Goal: Task Accomplishment & Management: Manage account settings

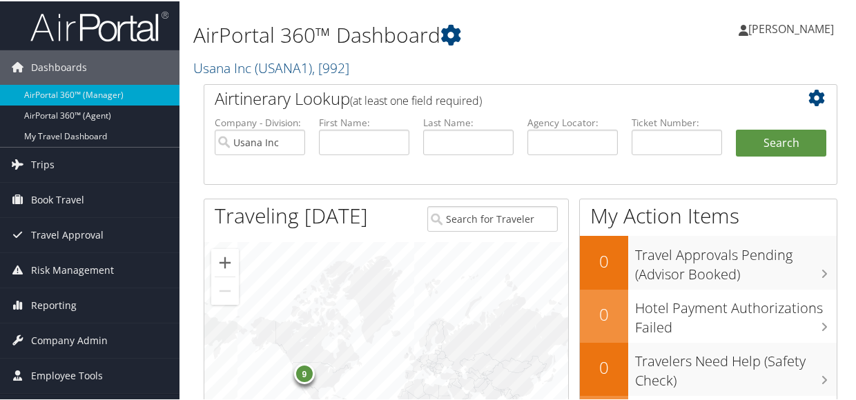
click at [431, 288] on div "9" at bounding box center [386, 387] width 364 height 293
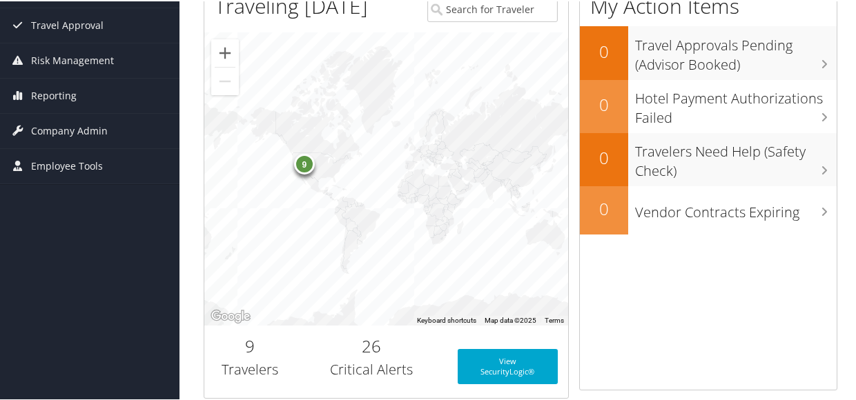
scroll to position [186, 0]
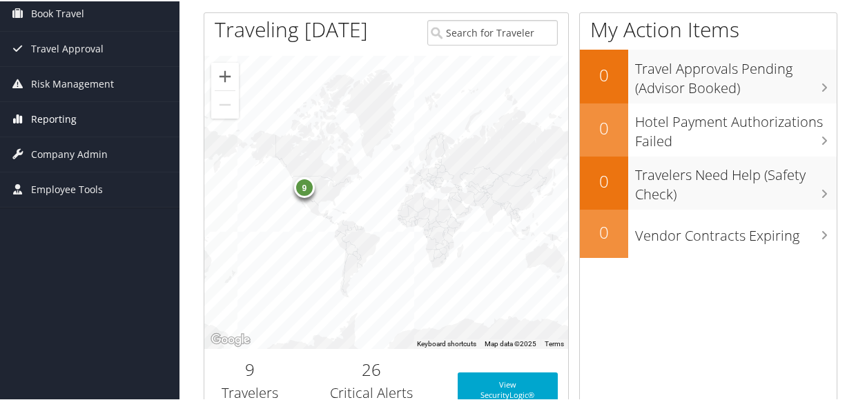
click at [39, 117] on span "Reporting" at bounding box center [54, 118] width 46 height 35
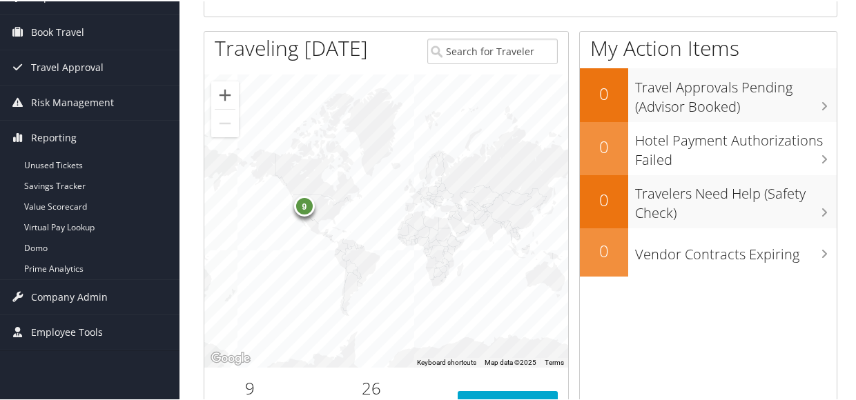
scroll to position [144, 0]
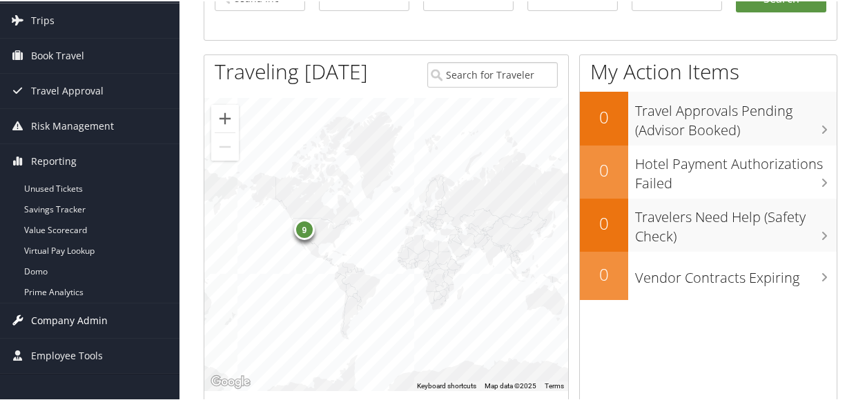
click at [39, 320] on span "Company Admin" at bounding box center [69, 319] width 77 height 35
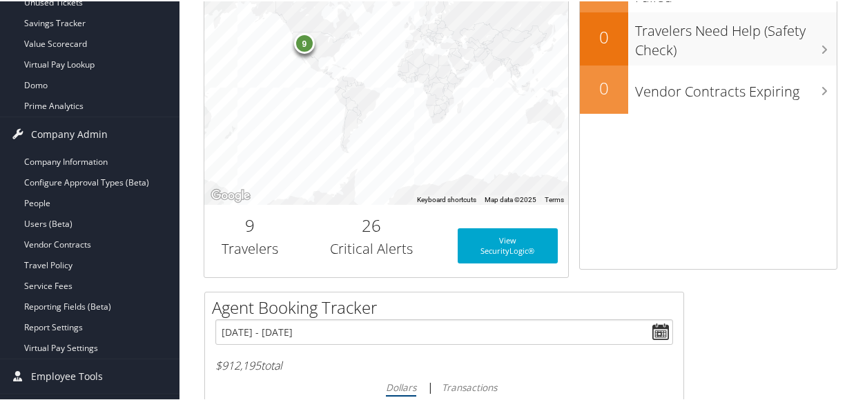
scroll to position [369, 0]
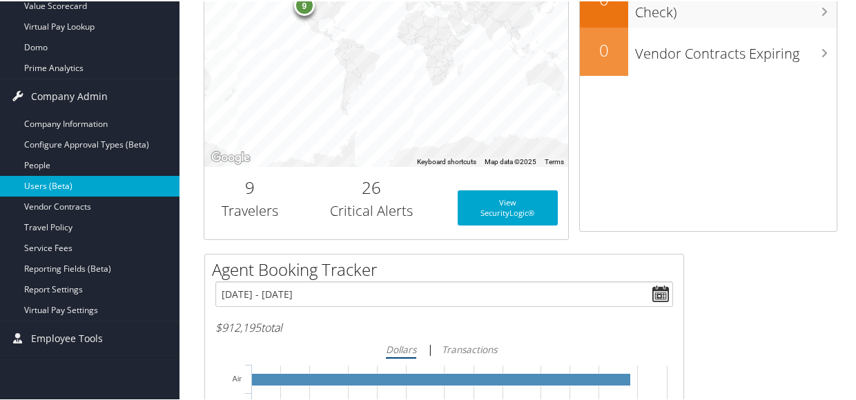
click at [40, 184] on link "Users (Beta)" at bounding box center [89, 185] width 179 height 21
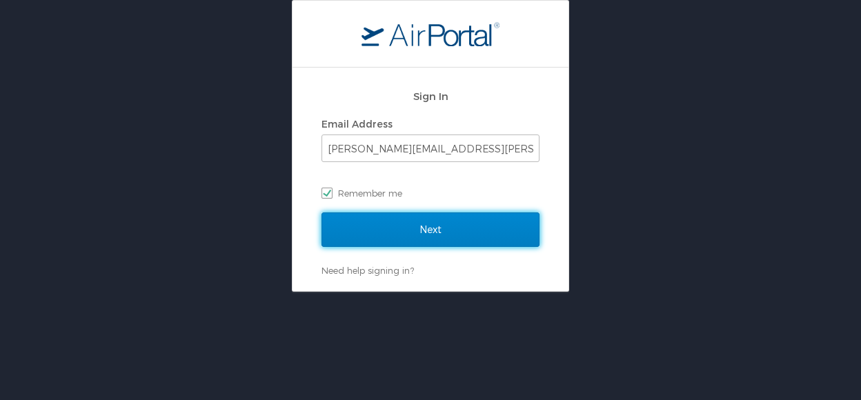
click at [420, 224] on input "Next" at bounding box center [431, 230] width 218 height 35
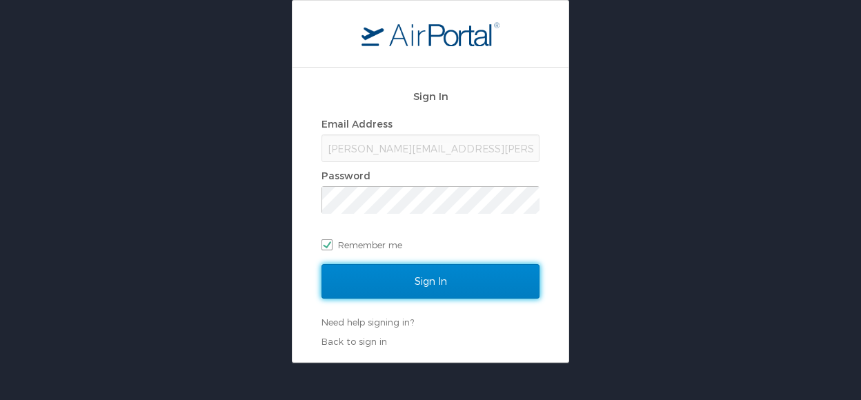
click at [429, 278] on input "Sign In" at bounding box center [431, 281] width 218 height 35
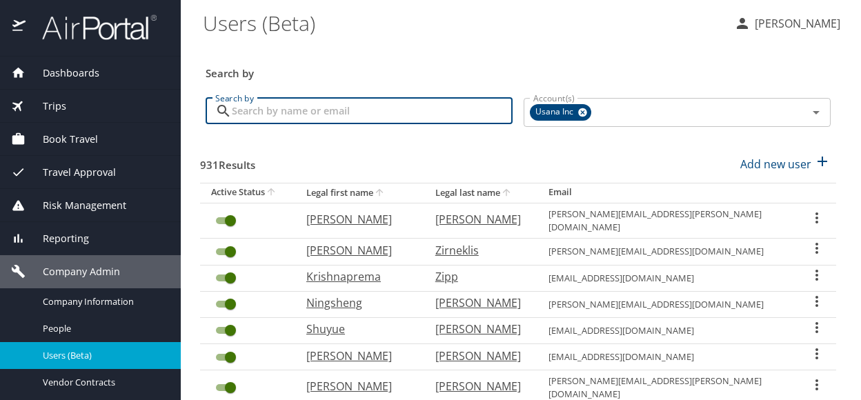
click at [287, 108] on input "Search by" at bounding box center [372, 111] width 281 height 26
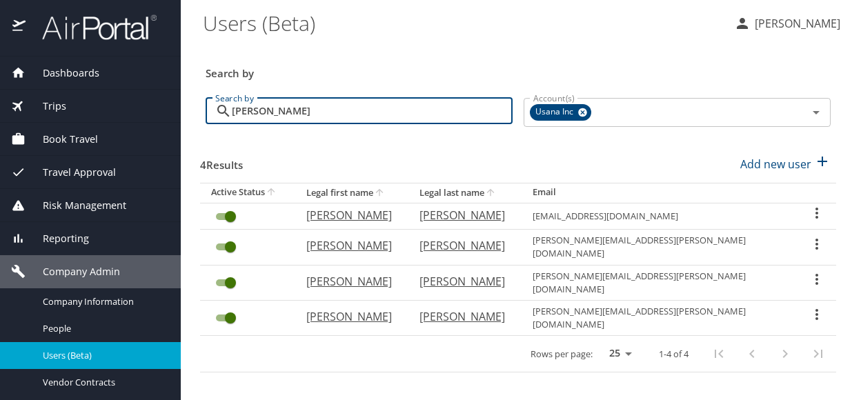
type input "jones"
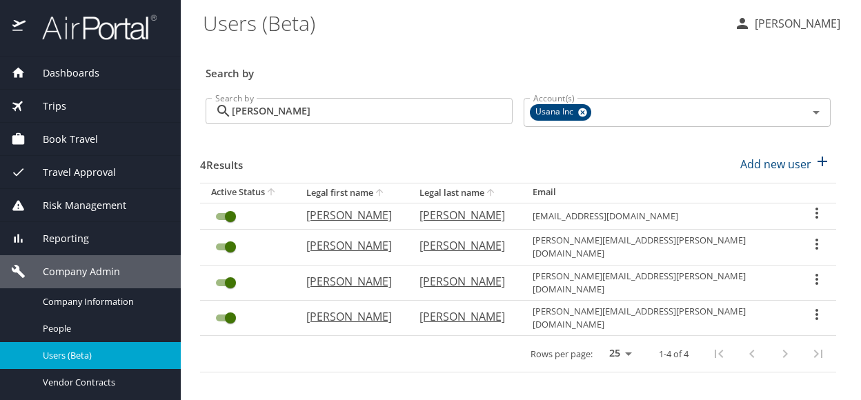
click at [816, 274] on icon "User Search Table" at bounding box center [817, 279] width 3 height 11
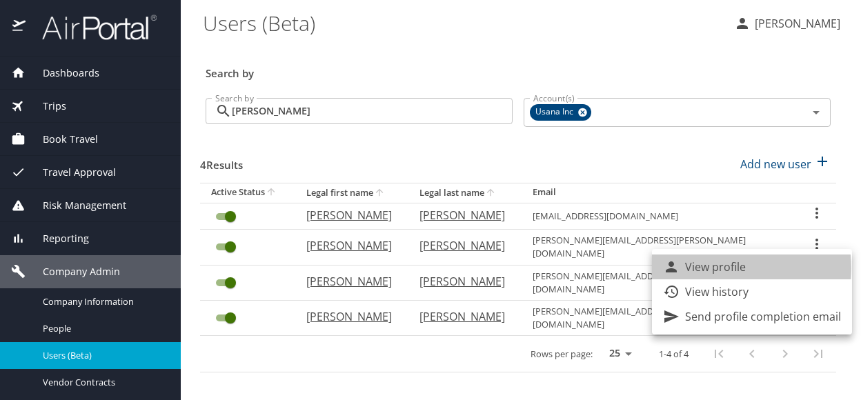
click at [725, 268] on p "View profile" at bounding box center [715, 267] width 61 height 17
select select "US"
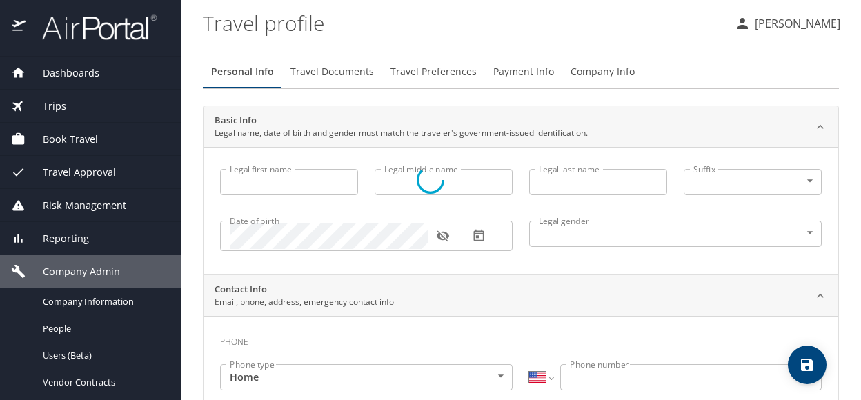
type input "Stephen"
type input "[PERSON_NAME]"
type input "Jones"
type input "[DEMOGRAPHIC_DATA]"
type input "Lucy"
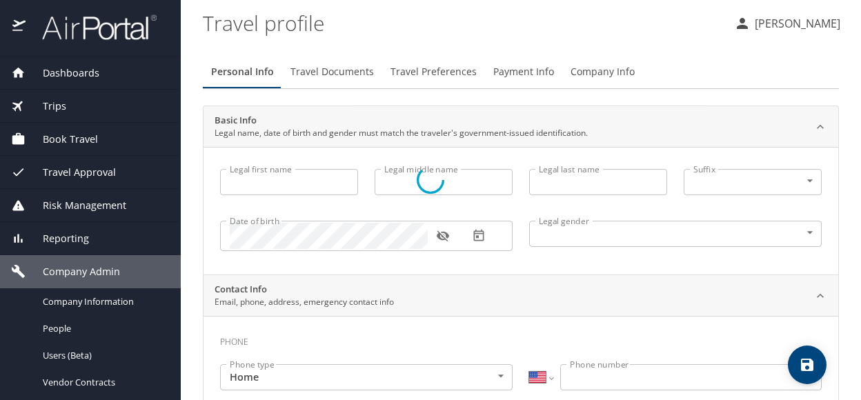
type input "Jones"
type input "(801) 358-5563"
select select "US"
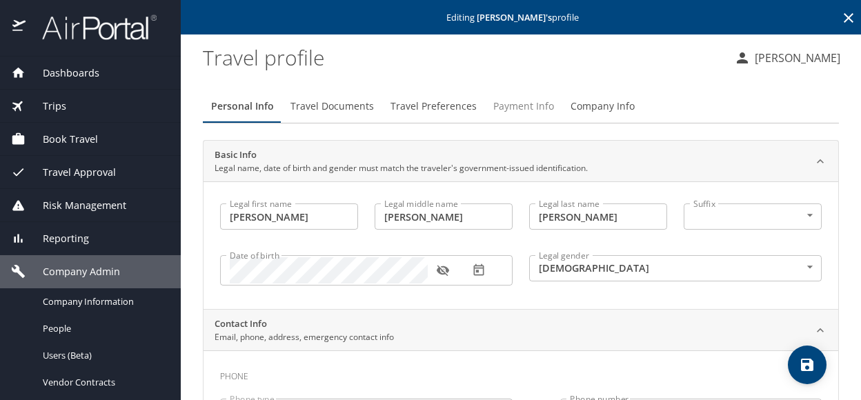
click at [515, 104] on span "Payment Info" at bounding box center [523, 106] width 61 height 17
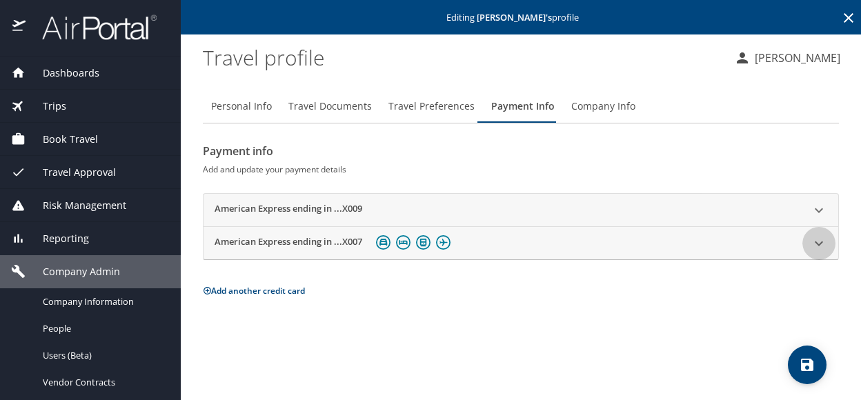
click at [817, 243] on icon at bounding box center [819, 243] width 8 height 5
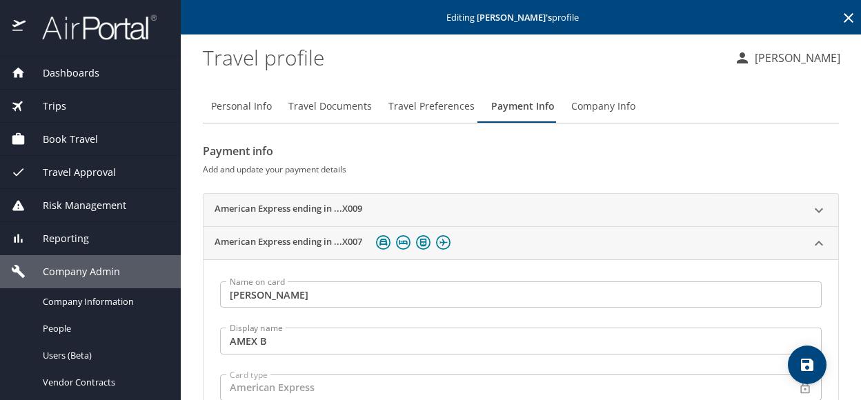
click at [815, 210] on icon at bounding box center [819, 210] width 8 height 5
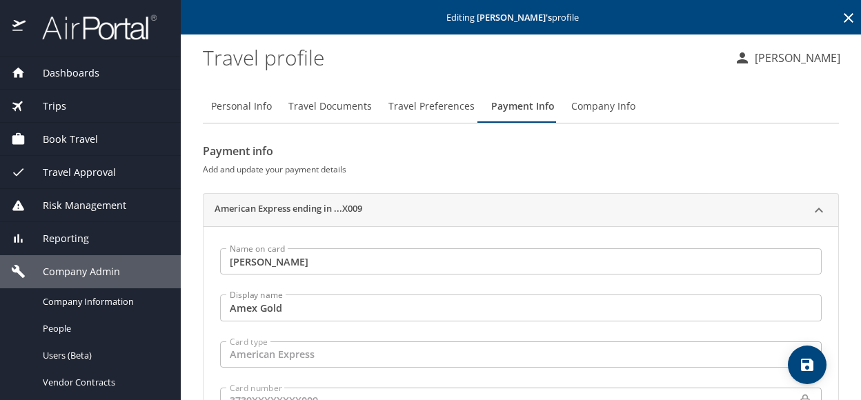
click at [240, 207] on h2 "American Express ending in ...X009" at bounding box center [289, 210] width 148 height 17
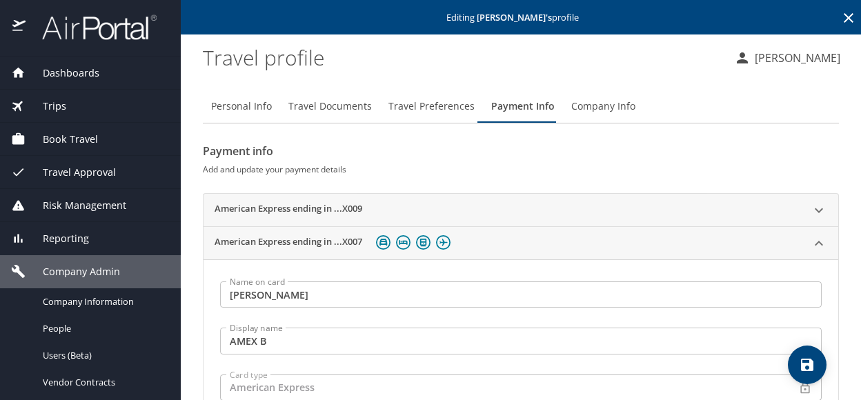
click at [266, 206] on h2 "American Express ending in ...X009" at bounding box center [289, 210] width 148 height 17
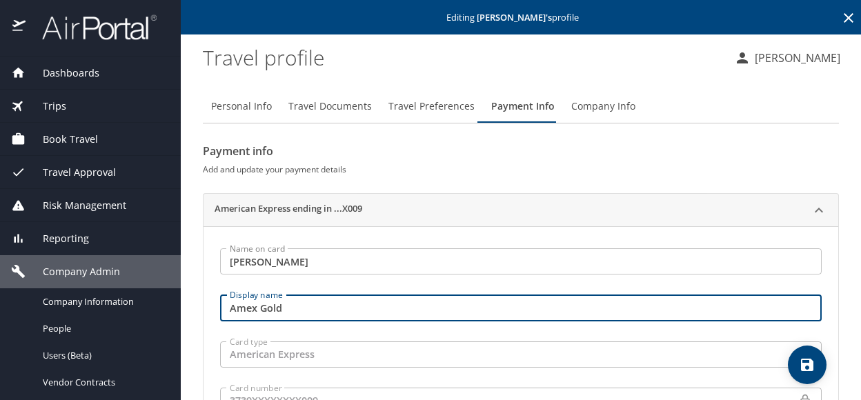
click at [230, 304] on input "Amex Gold" at bounding box center [521, 308] width 602 height 26
click at [235, 314] on input "Ax Amex Gold" at bounding box center [521, 308] width 602 height 26
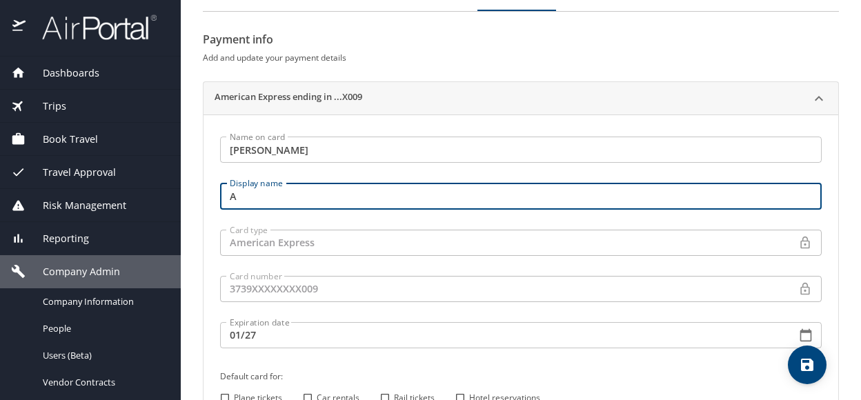
scroll to position [112, 0]
type input "A"
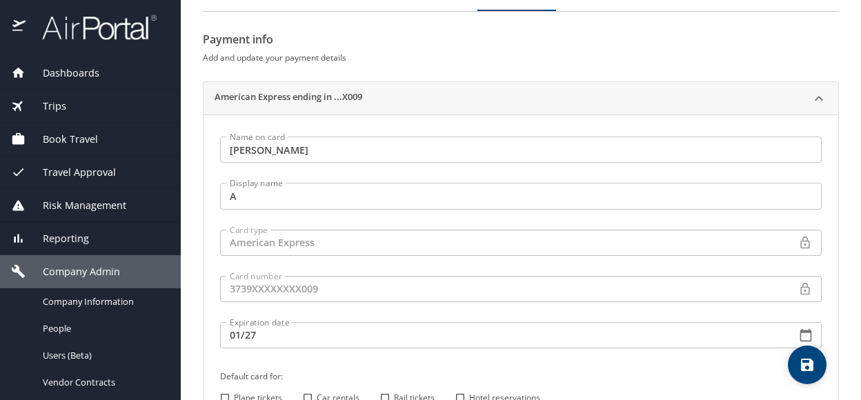
scroll to position [0, 0]
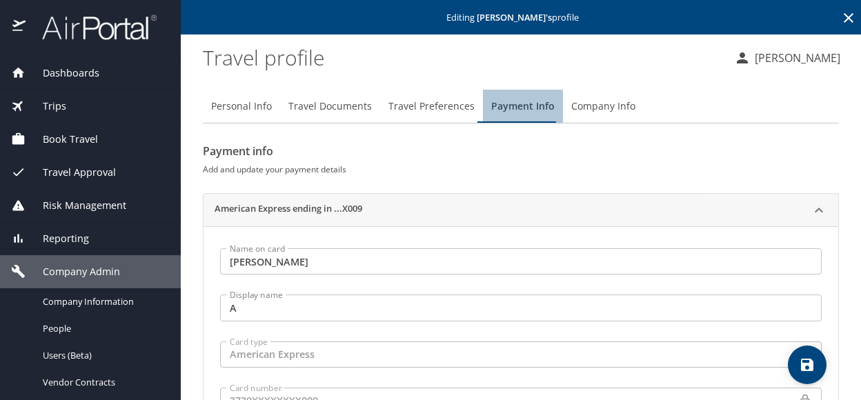
click at [501, 111] on span "Payment Info" at bounding box center [522, 106] width 63 height 17
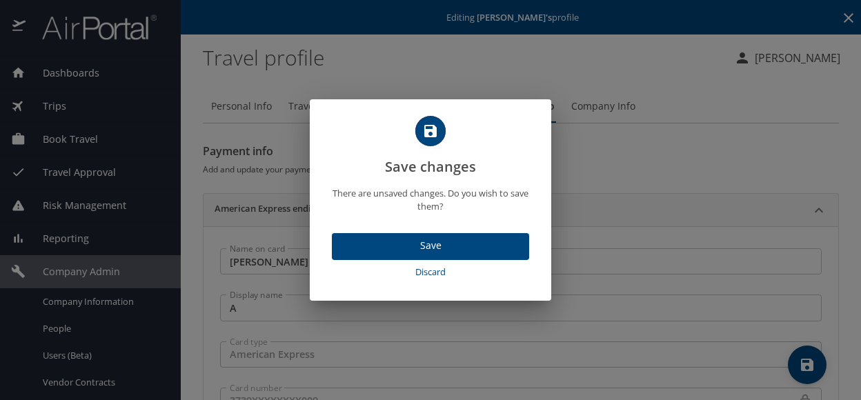
click at [429, 273] on span "Discard" at bounding box center [430, 272] width 186 height 16
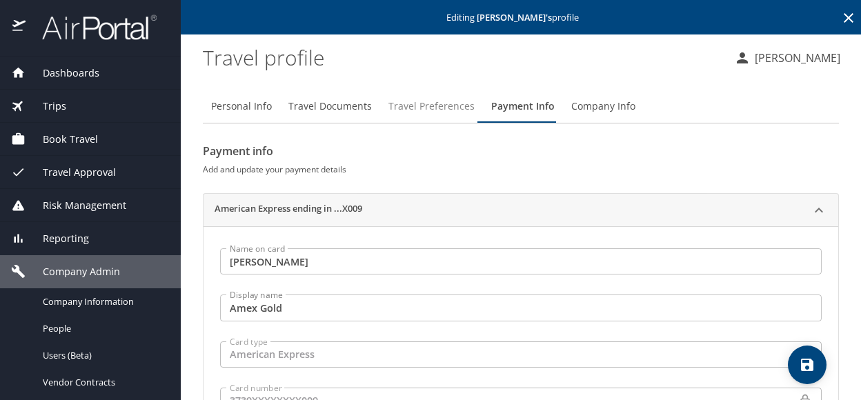
click at [424, 100] on span "Travel Preferences" at bounding box center [432, 106] width 86 height 17
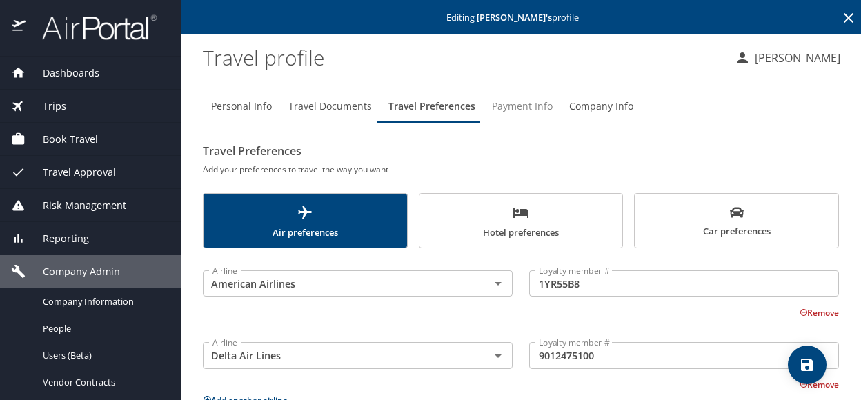
click at [504, 103] on span "Payment Info" at bounding box center [522, 106] width 61 height 17
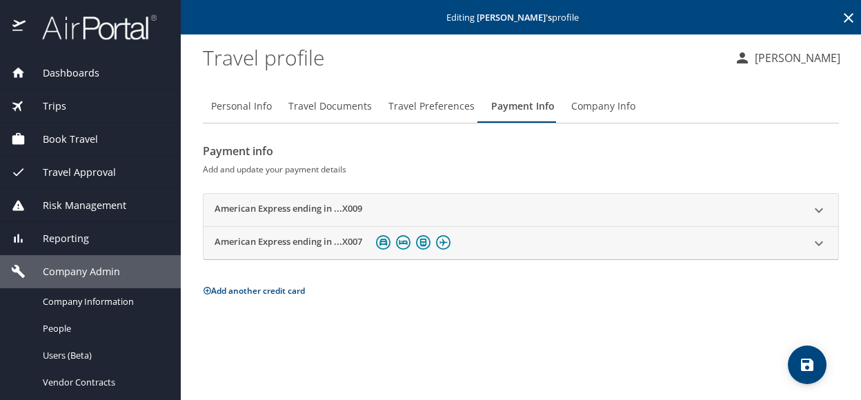
click at [822, 206] on icon at bounding box center [819, 210] width 17 height 17
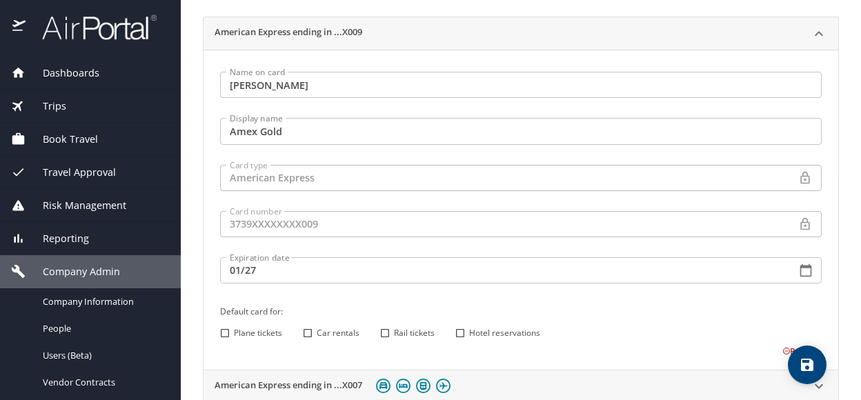
scroll to position [239, 0]
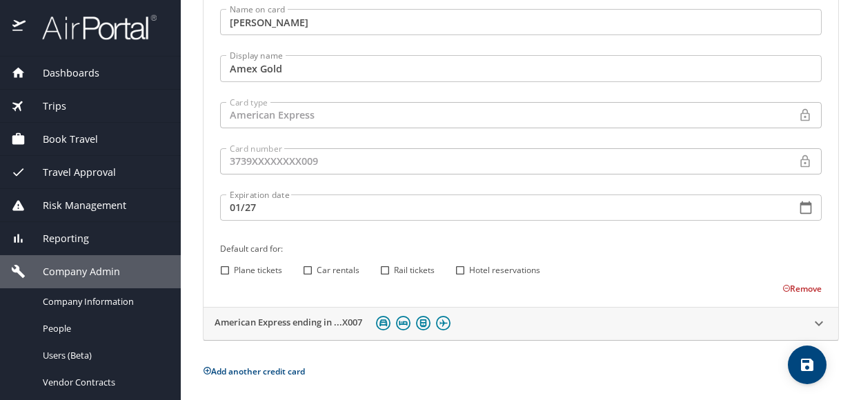
click at [785, 286] on button "Remove" at bounding box center [802, 289] width 39 height 12
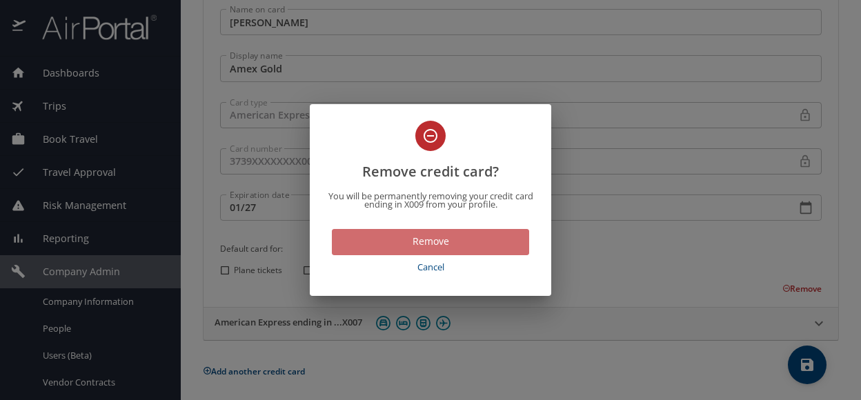
click at [442, 237] on span "Remove" at bounding box center [430, 241] width 175 height 17
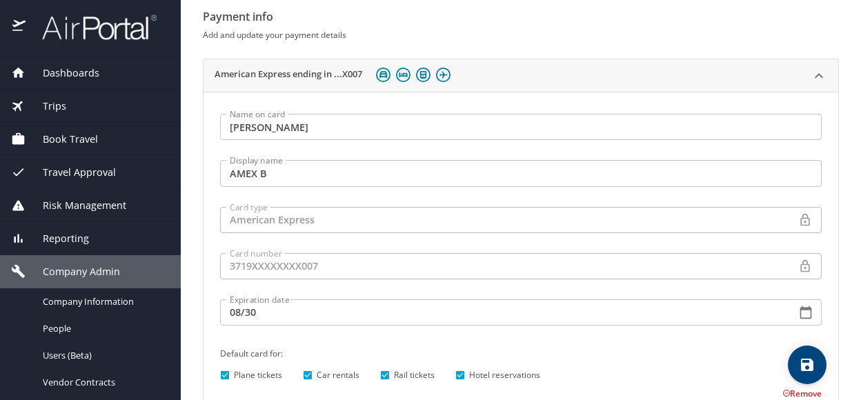
scroll to position [207, 0]
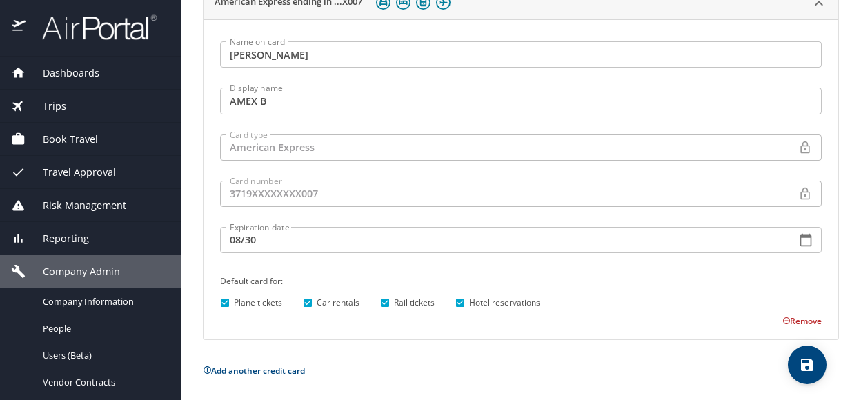
click at [226, 370] on button "Add another credit card" at bounding box center [254, 371] width 102 height 12
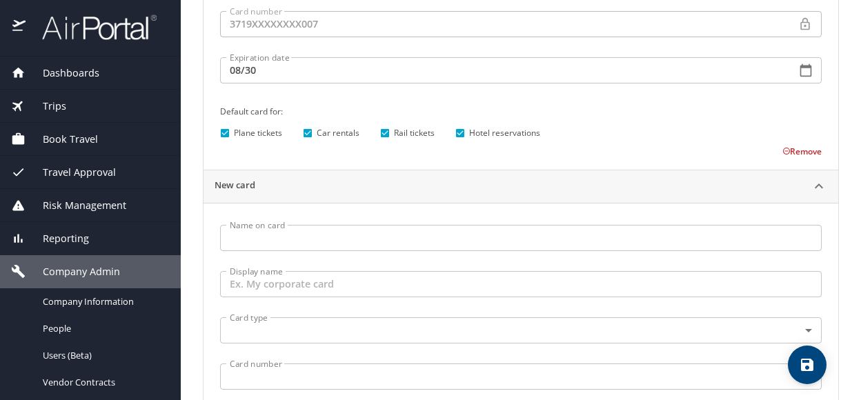
scroll to position [364, 0]
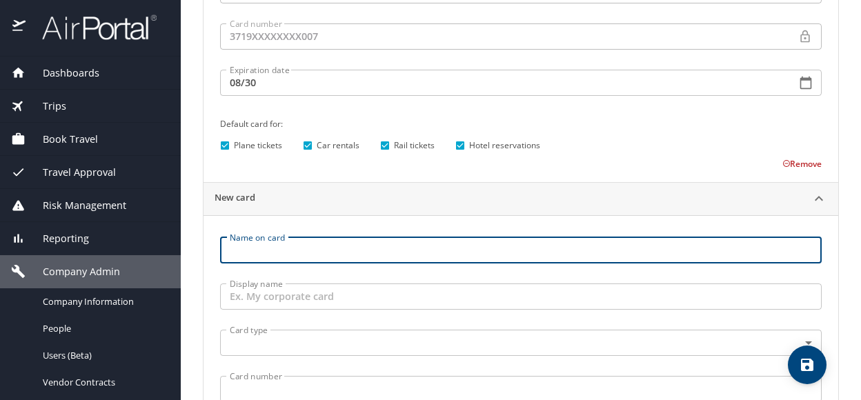
click at [246, 251] on input "Name on card" at bounding box center [521, 250] width 602 height 26
type input "Stephen Jones"
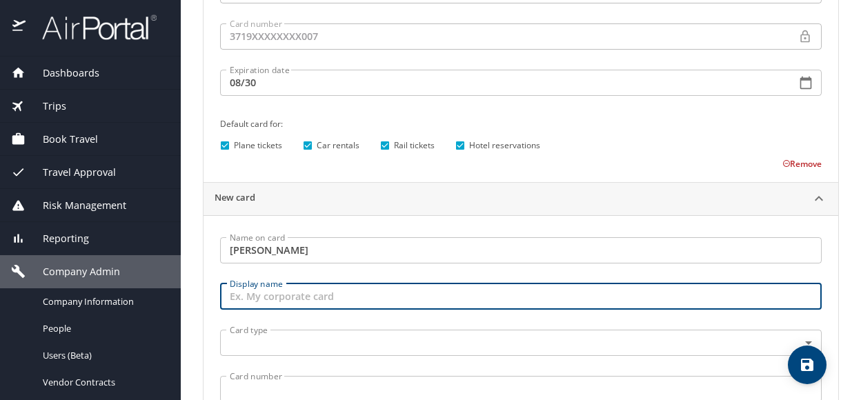
click at [228, 304] on input "Display name" at bounding box center [521, 297] width 602 height 26
type input "Amex A"
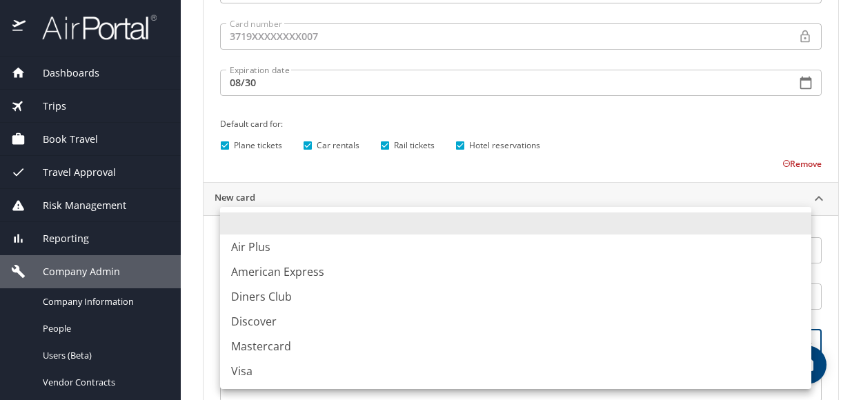
click at [235, 337] on body "Dashboards AirPortal 360™ Agent My Travel Dashboard Trips Airtinerary® Lookup C…" at bounding box center [430, 200] width 861 height 400
click at [235, 337] on li "Mastercard" at bounding box center [515, 346] width 591 height 25
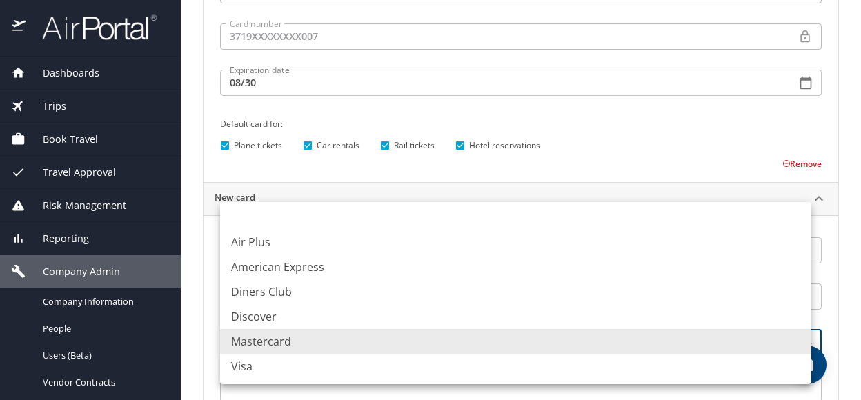
click at [796, 337] on body "Dashboards AirPortal 360™ Agent My Travel Dashboard Trips Airtinerary® Lookup C…" at bounding box center [430, 200] width 861 height 400
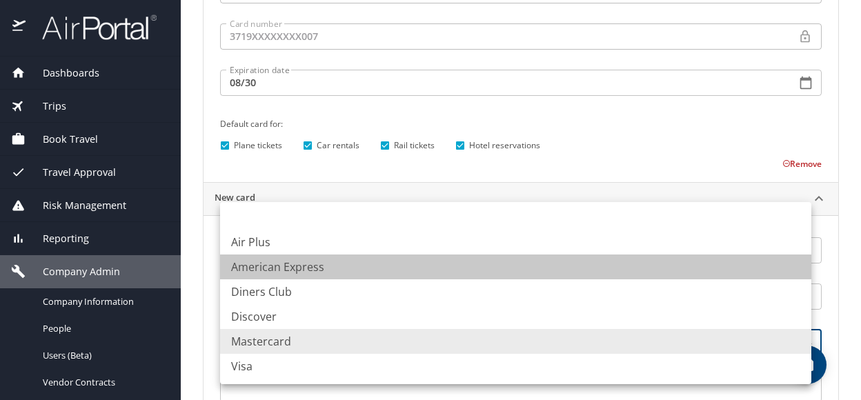
click at [251, 273] on li "American Express" at bounding box center [515, 267] width 591 height 25
type input "AX"
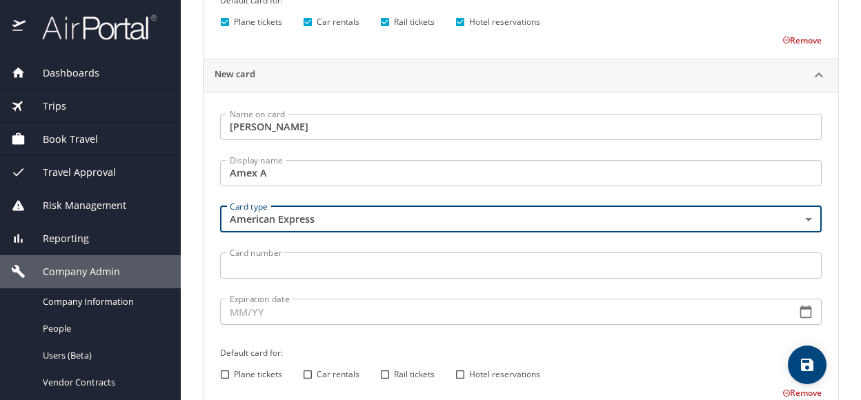
scroll to position [514, 0]
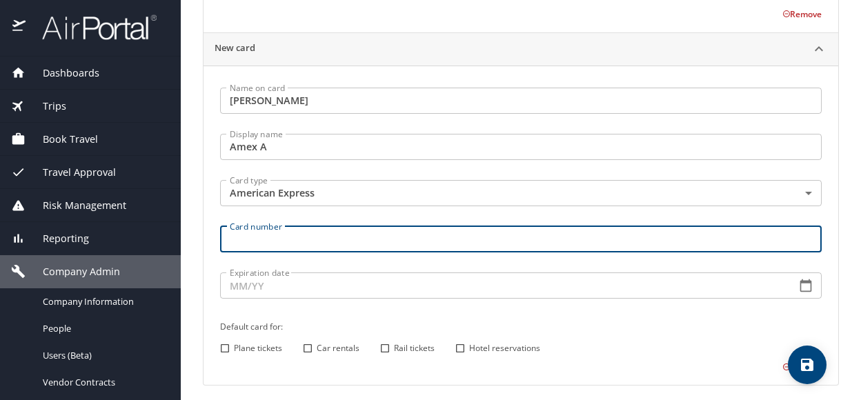
click at [240, 244] on input "Card number" at bounding box center [521, 239] width 602 height 26
type input "371982072382005"
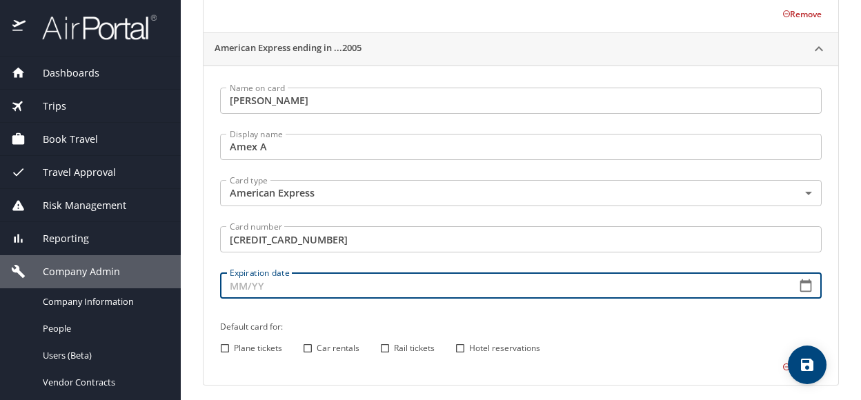
click at [236, 284] on input "Expiration date" at bounding box center [502, 286] width 565 height 26
type input "07/30"
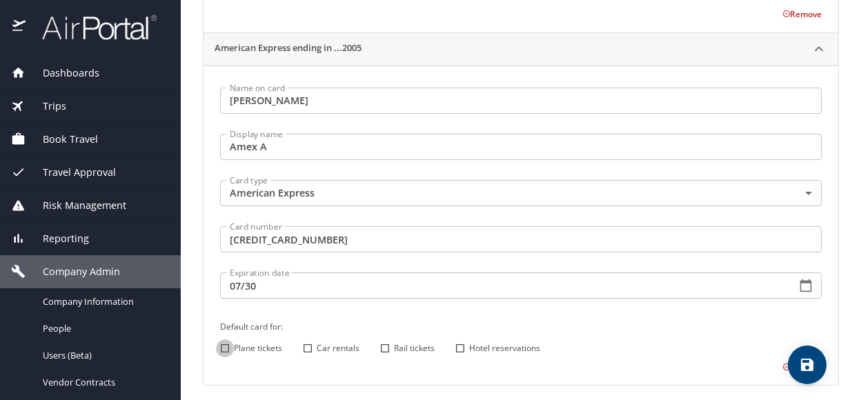
click at [224, 346] on input "Plane tickets" at bounding box center [225, 349] width 18 height 18
checkbox input "true"
click at [311, 344] on input "Car rentals" at bounding box center [308, 349] width 18 height 18
checkbox input "true"
click at [384, 346] on input "Rail tickets" at bounding box center [385, 349] width 18 height 18
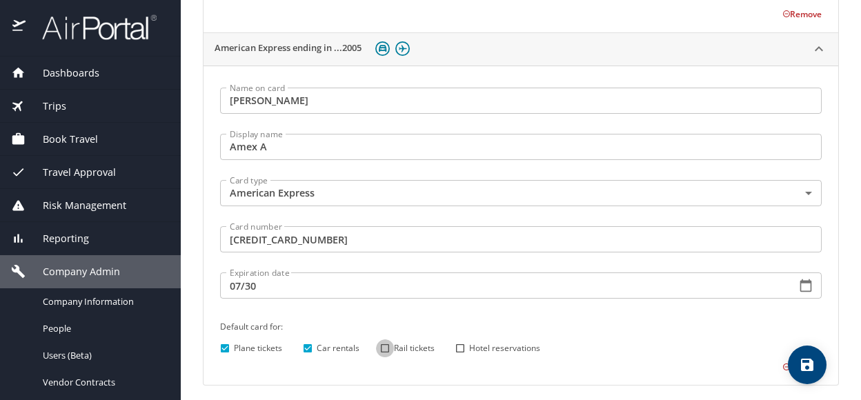
checkbox input "true"
click at [457, 346] on input "Hotel reservations" at bounding box center [460, 349] width 18 height 18
checkbox input "true"
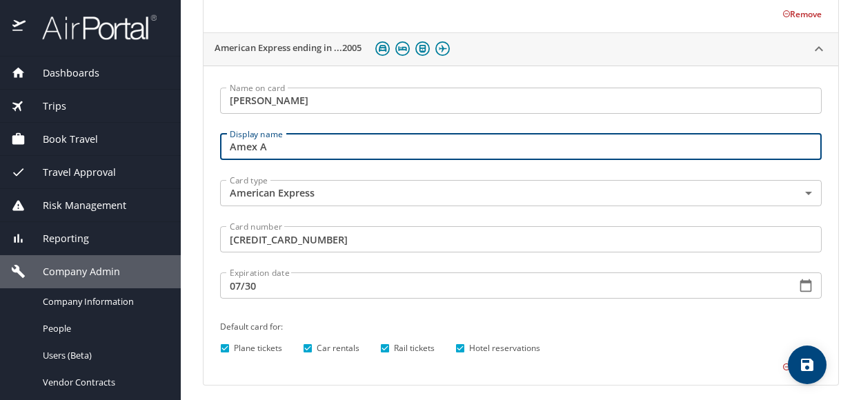
click at [277, 146] on input "Amex A" at bounding box center [521, 147] width 602 height 26
type input "Amex 9158"
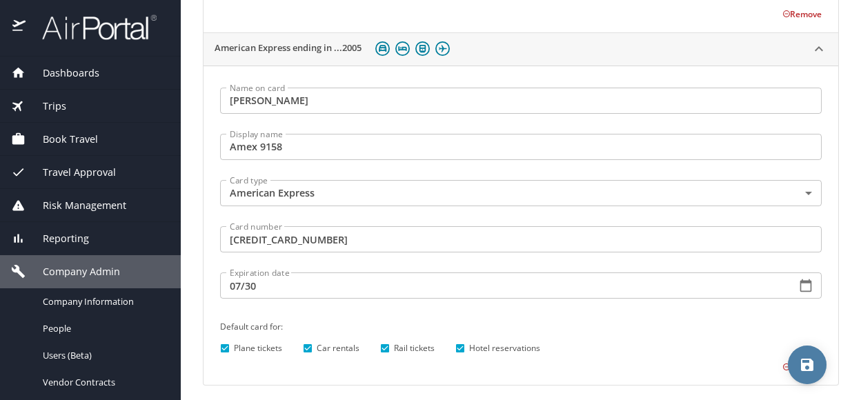
click at [803, 364] on icon "save" at bounding box center [807, 365] width 12 height 12
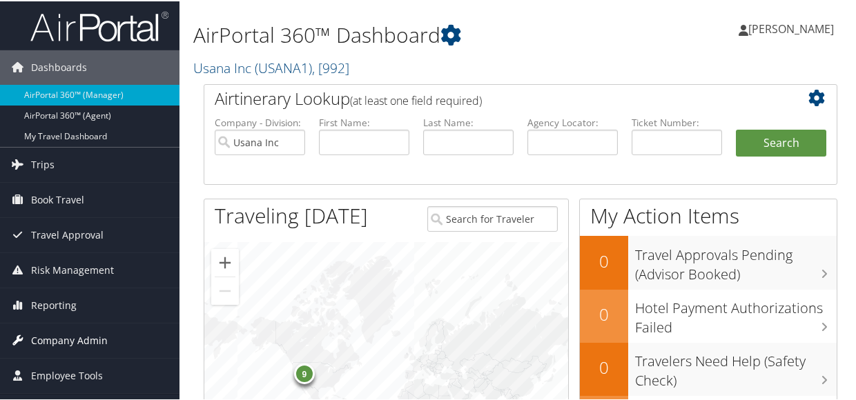
click at [44, 338] on span "Company Admin" at bounding box center [69, 339] width 77 height 35
click at [60, 340] on span "Company Admin" at bounding box center [69, 339] width 77 height 35
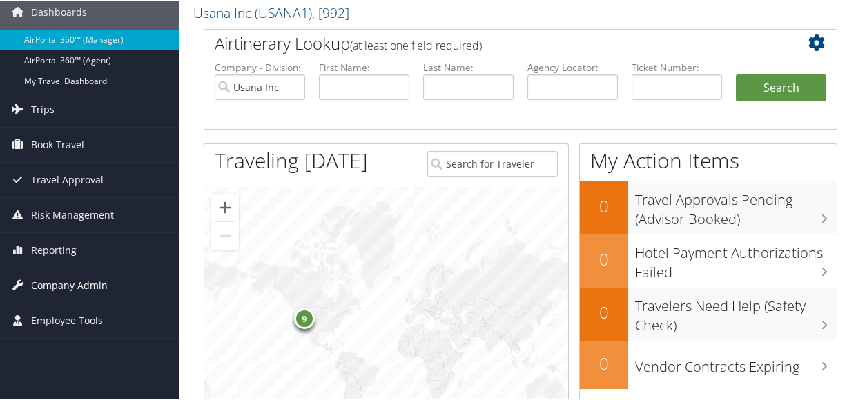
scroll to position [83, 0]
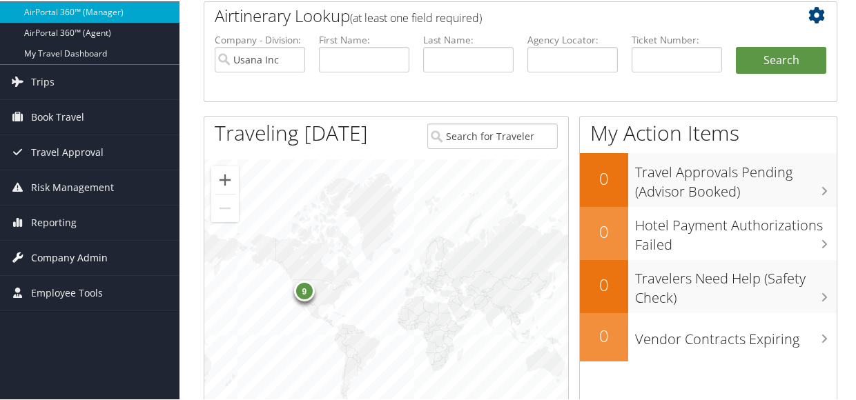
click at [55, 255] on span "Company Admin" at bounding box center [69, 256] width 77 height 35
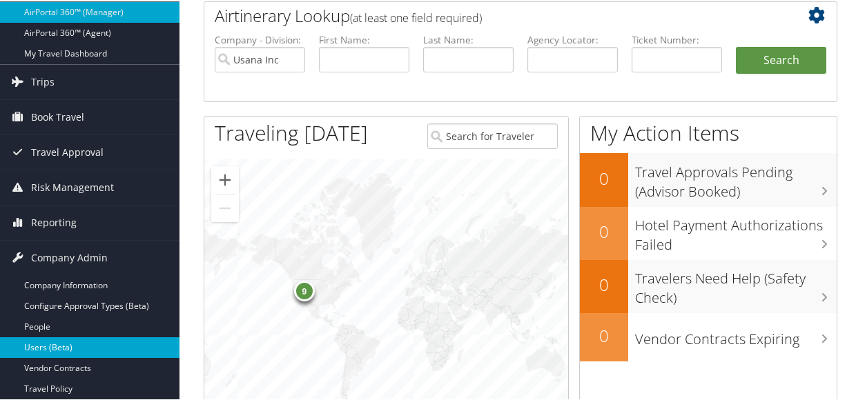
click at [32, 342] on link "Users (Beta)" at bounding box center [89, 346] width 179 height 21
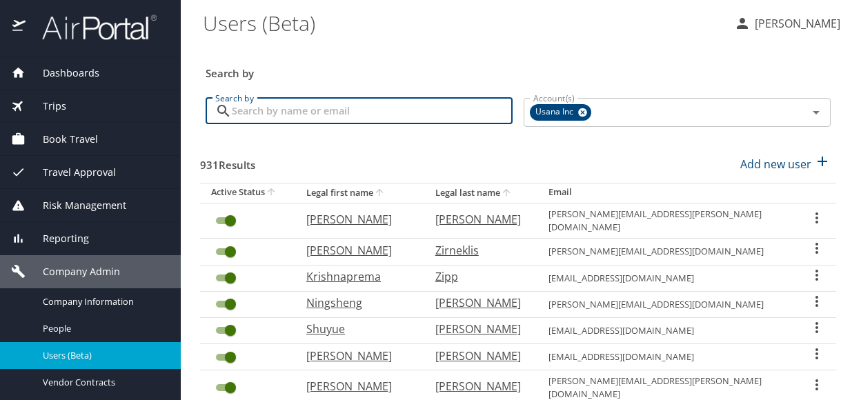
click at [256, 108] on input "Search by" at bounding box center [372, 111] width 281 height 26
type input "[PERSON_NAME]"
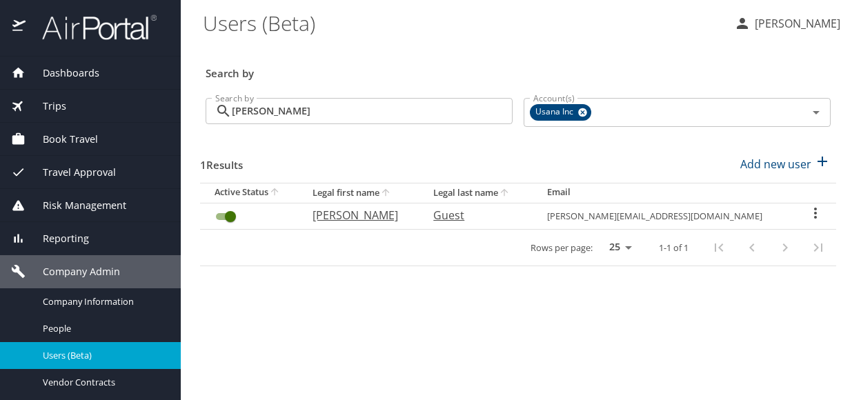
click at [812, 214] on icon "User Search Table" at bounding box center [815, 213] width 17 height 17
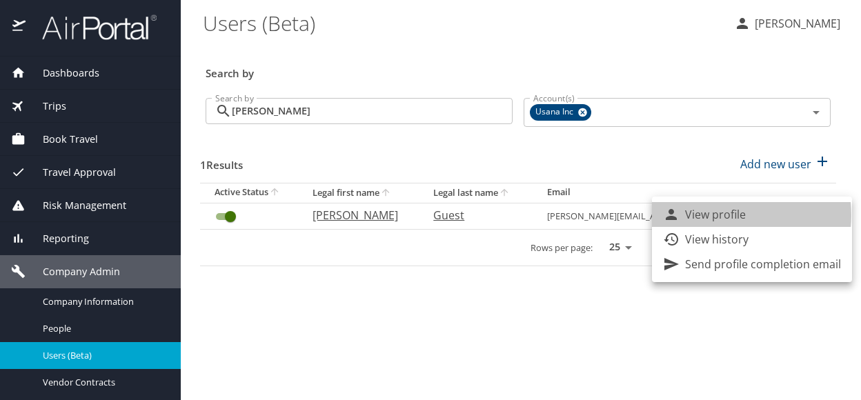
click at [719, 215] on p "View profile" at bounding box center [715, 214] width 61 height 17
select select "US"
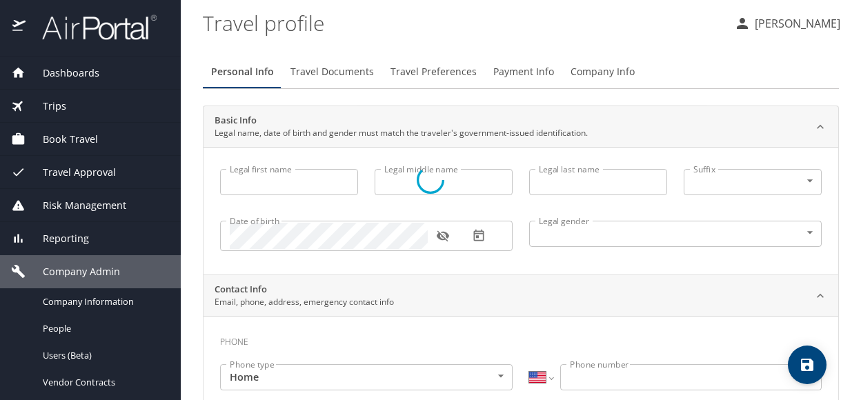
type input "[PERSON_NAME]"
type input "G"
type input "Guest"
type input "[DEMOGRAPHIC_DATA]"
type input "[PERSON_NAME]"
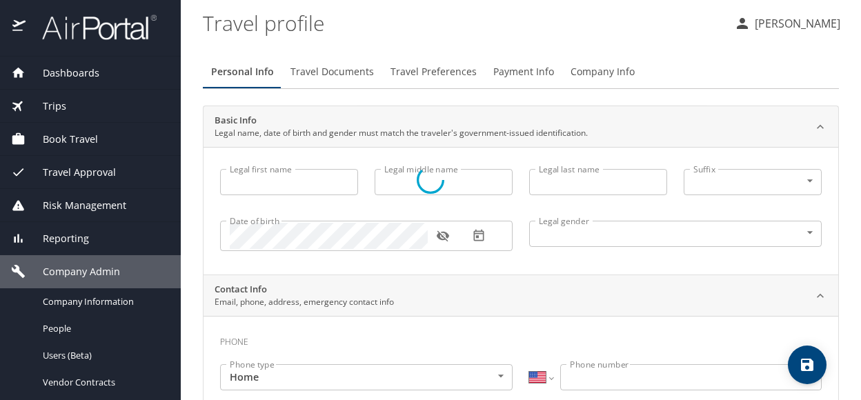
type input "Guest"
type input "[PHONE_NUMBER]"
select select "US"
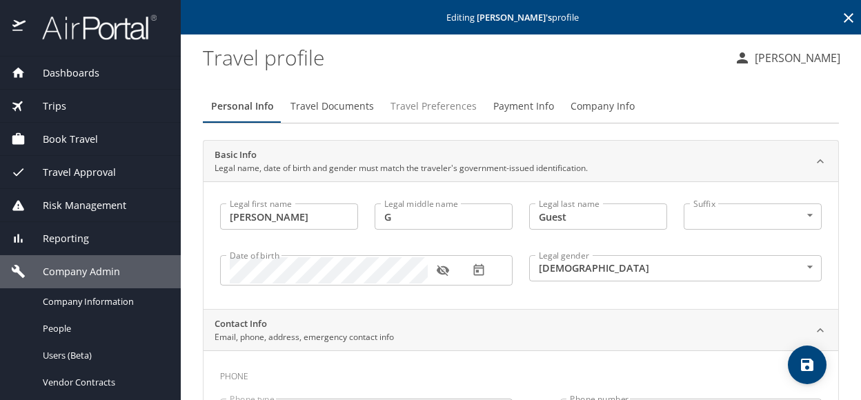
click at [420, 106] on span "Travel Preferences" at bounding box center [434, 106] width 86 height 17
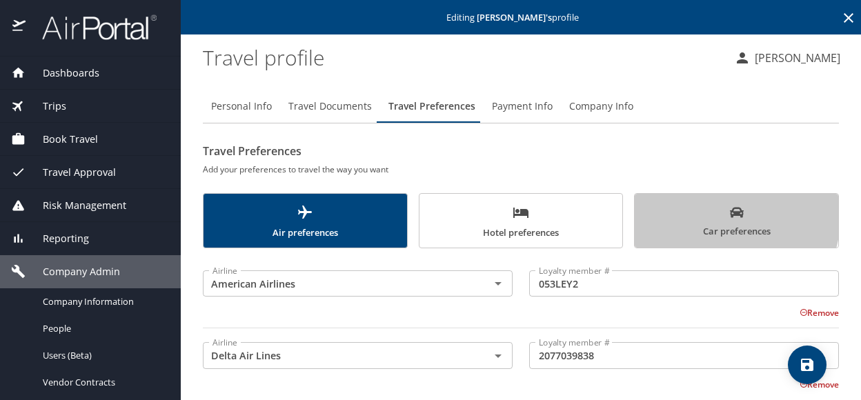
click at [709, 217] on span "Car preferences" at bounding box center [736, 223] width 187 height 34
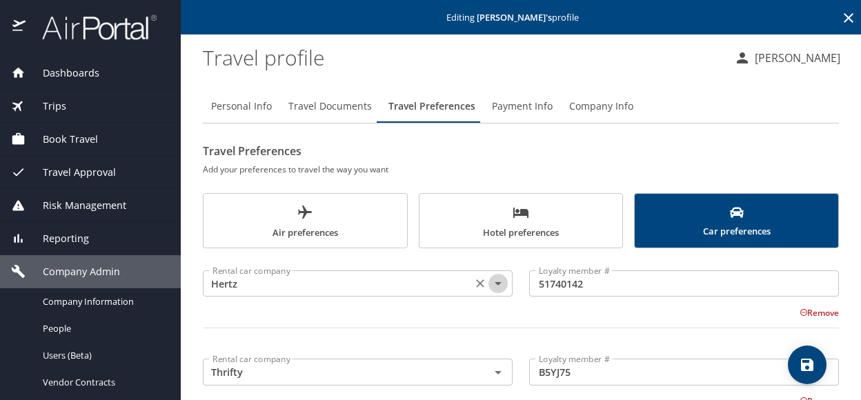
click at [495, 283] on icon "Open" at bounding box center [498, 283] width 7 height 3
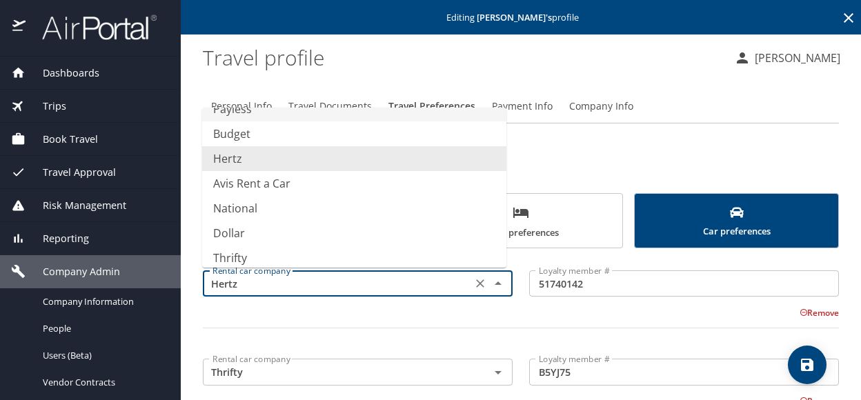
scroll to position [259, 0]
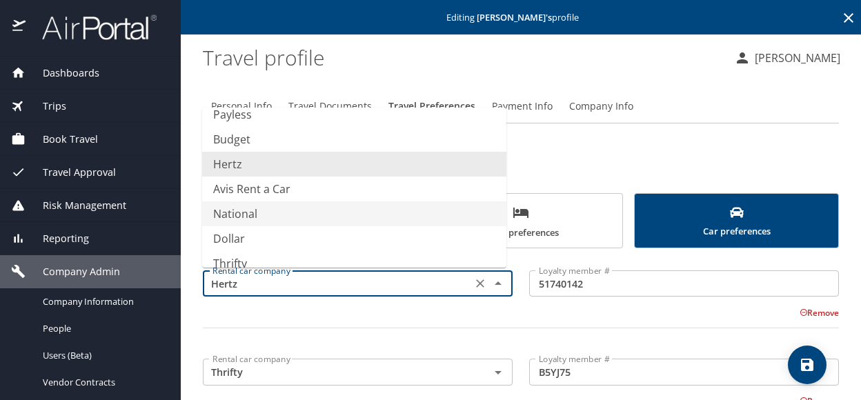
click at [236, 208] on li "National" at bounding box center [354, 214] width 304 height 25
type input "National"
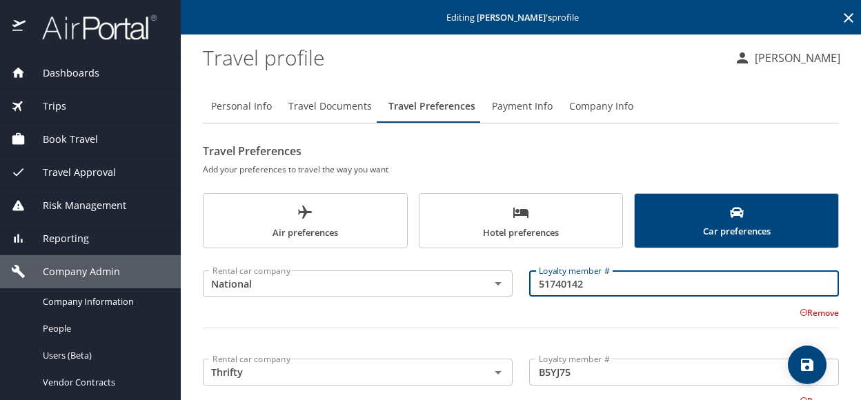
drag, startPoint x: 584, startPoint y: 282, endPoint x: 520, endPoint y: 288, distance: 64.4
click at [521, 288] on div "Loyalty member # 51740142 Loyalty member #" at bounding box center [684, 284] width 326 height 55
type input "819679162"
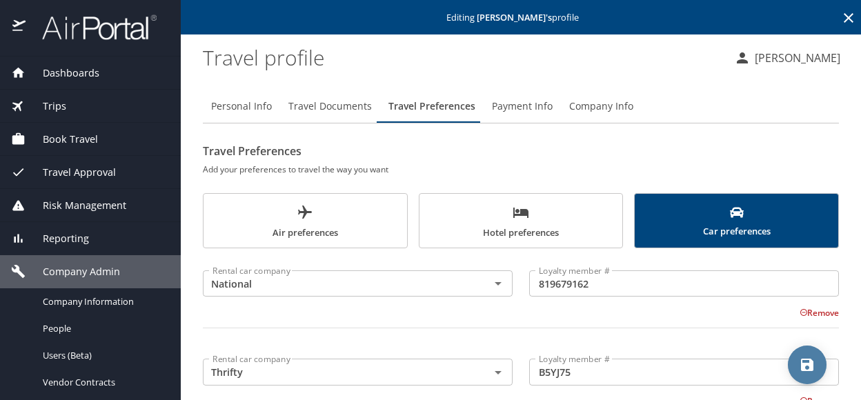
click at [811, 366] on icon "save" at bounding box center [807, 365] width 12 height 12
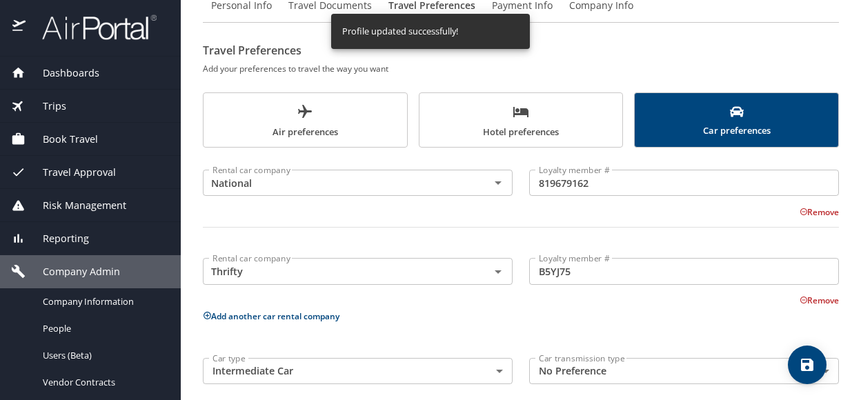
scroll to position [114, 0]
